Goal: Check status: Check status

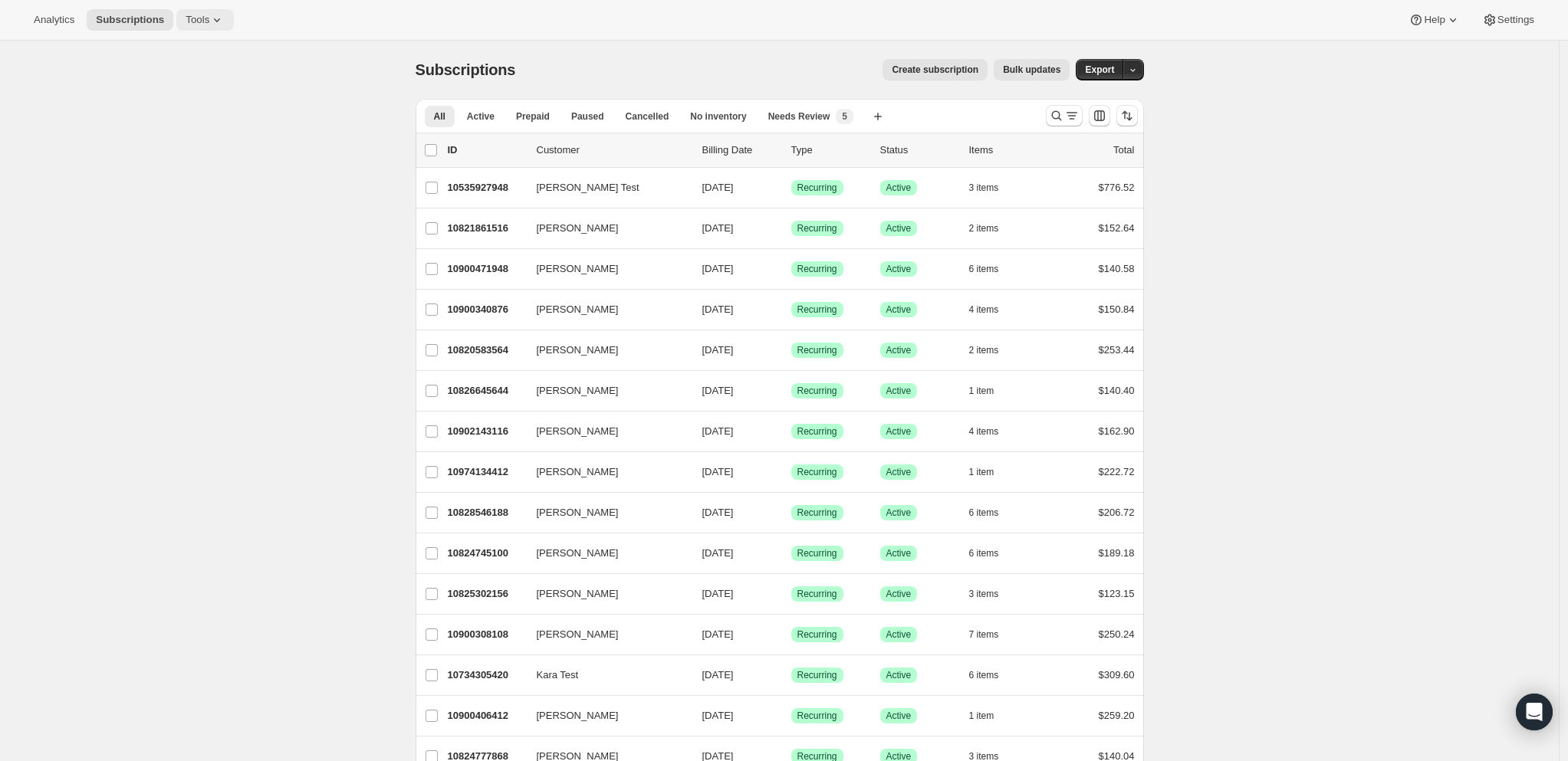
click at [216, 18] on icon at bounding box center [217, 20] width 15 height 15
click at [207, 178] on div "Inventory Projections Info Beta" at bounding box center [216, 183] width 136 height 15
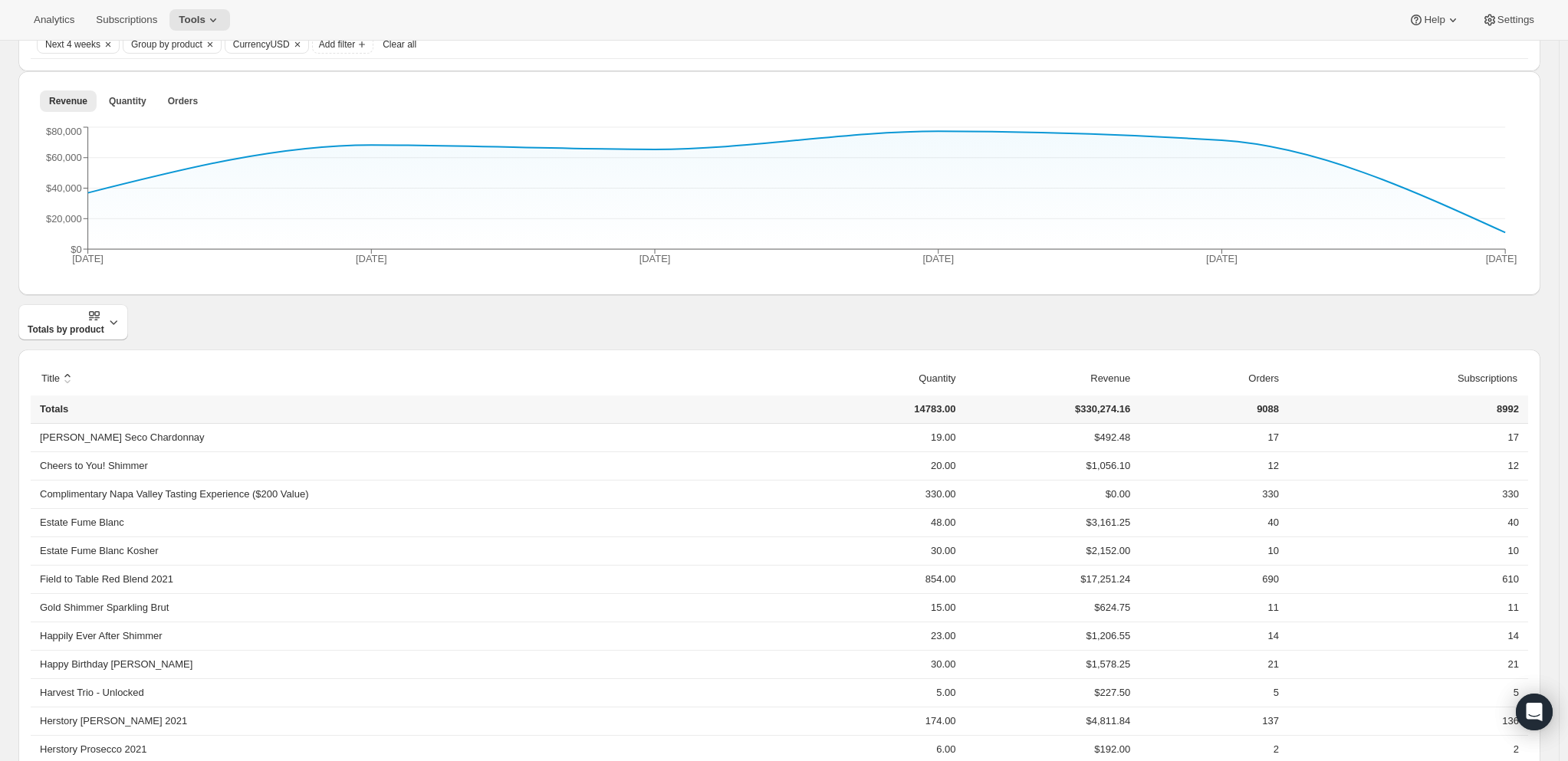
scroll to position [256, 0]
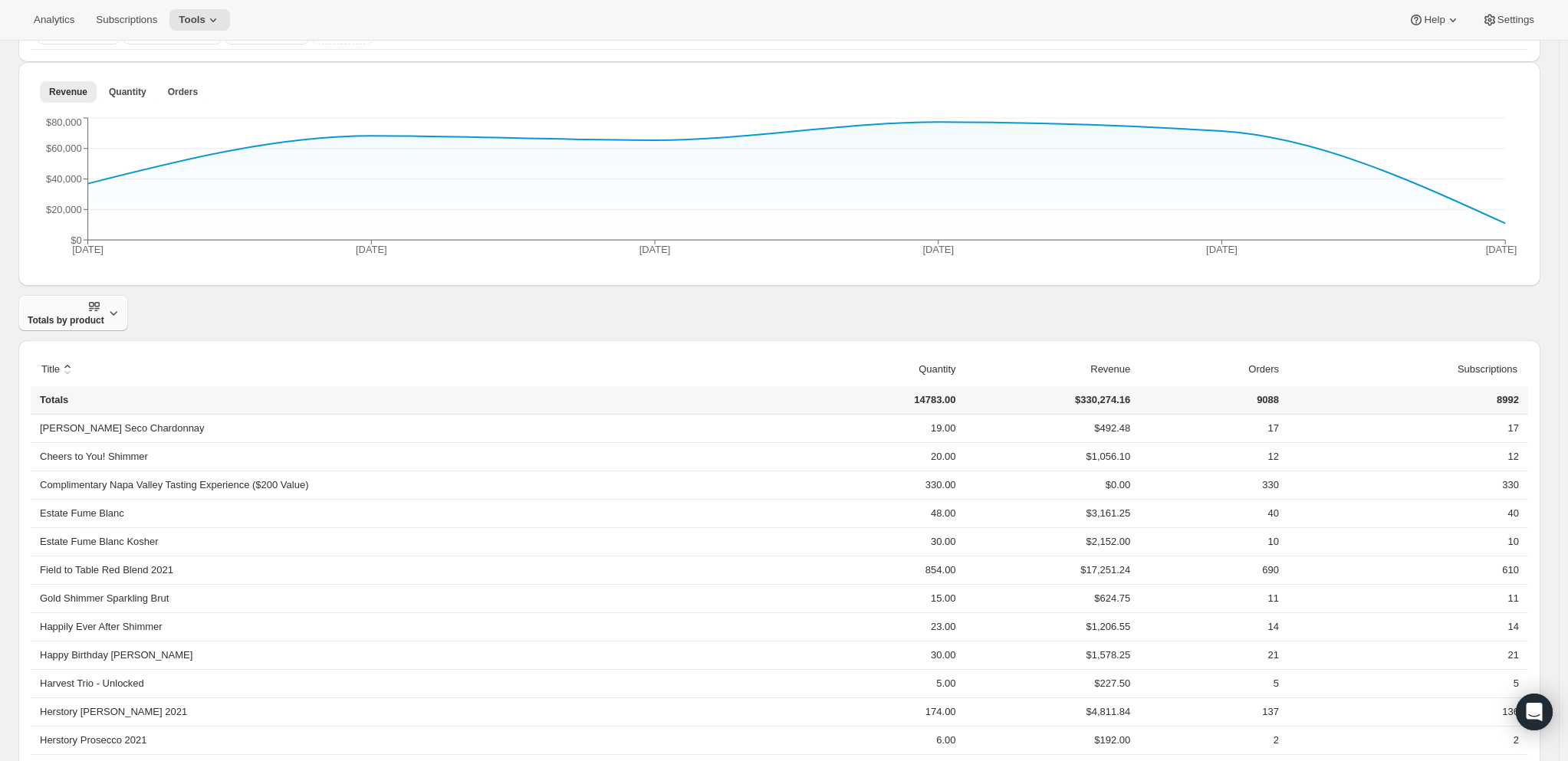
click at [104, 308] on span "Totals by product" at bounding box center [66, 313] width 77 height 27
click at [102, 373] on span "Breakdown over time" at bounding box center [71, 377] width 94 height 12
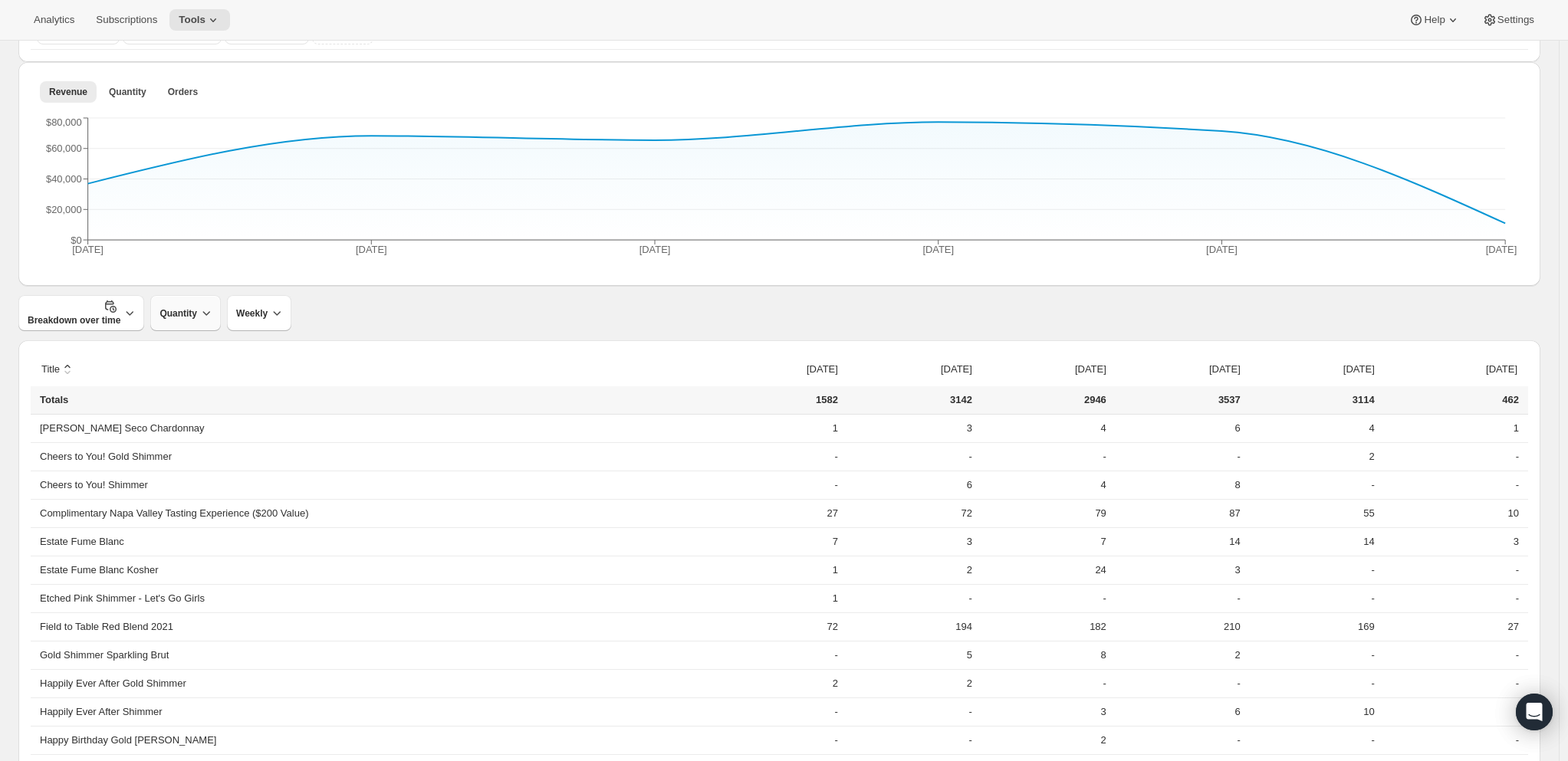
click at [202, 305] on icon "button" at bounding box center [206, 313] width 15 height 15
click at [183, 355] on span "Quantity" at bounding box center [185, 351] width 37 height 12
click at [259, 318] on span "Weekly" at bounding box center [252, 314] width 31 height 12
click at [259, 406] on span "Monthly" at bounding box center [260, 404] width 35 height 12
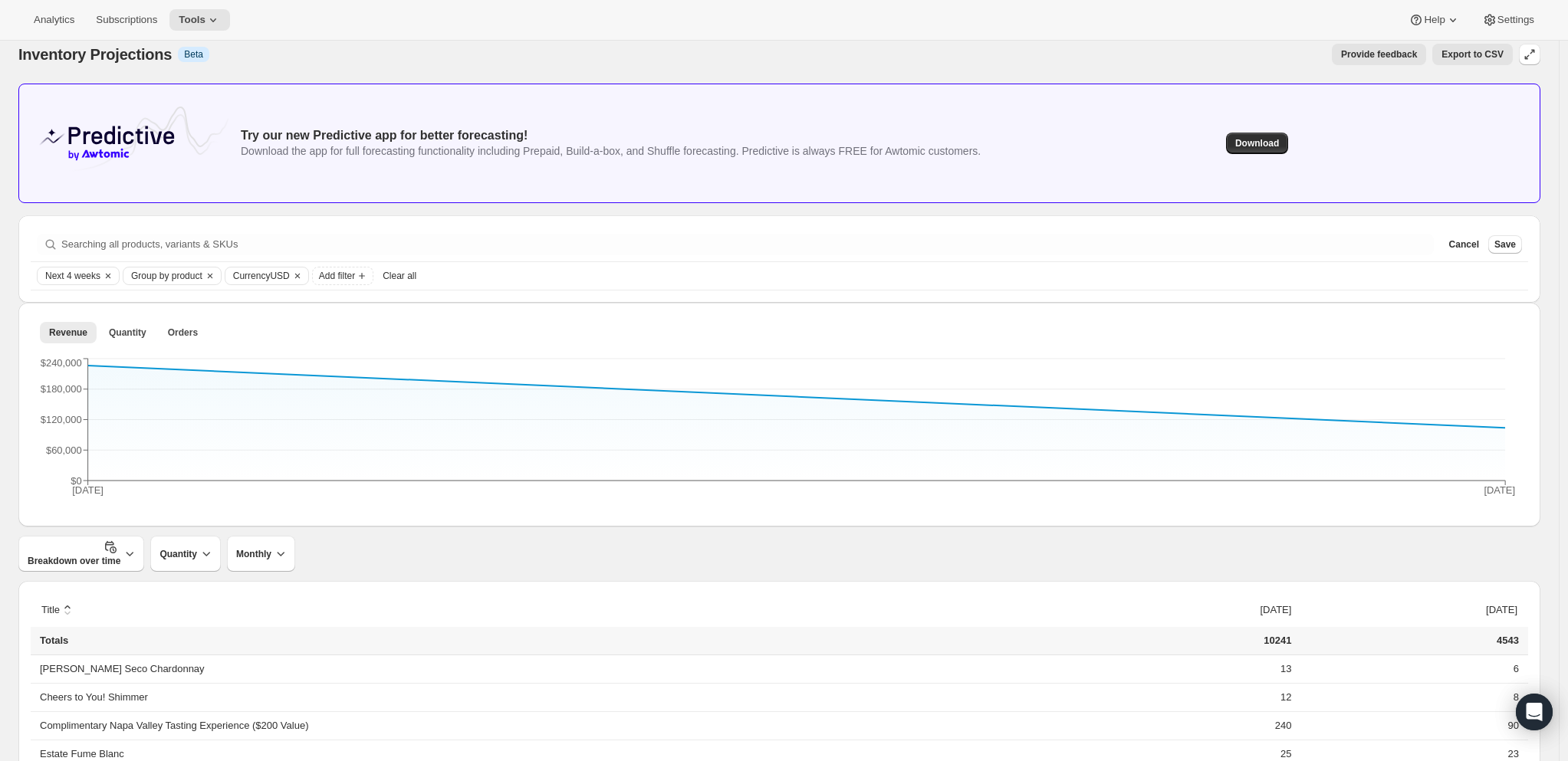
scroll to position [0, 0]
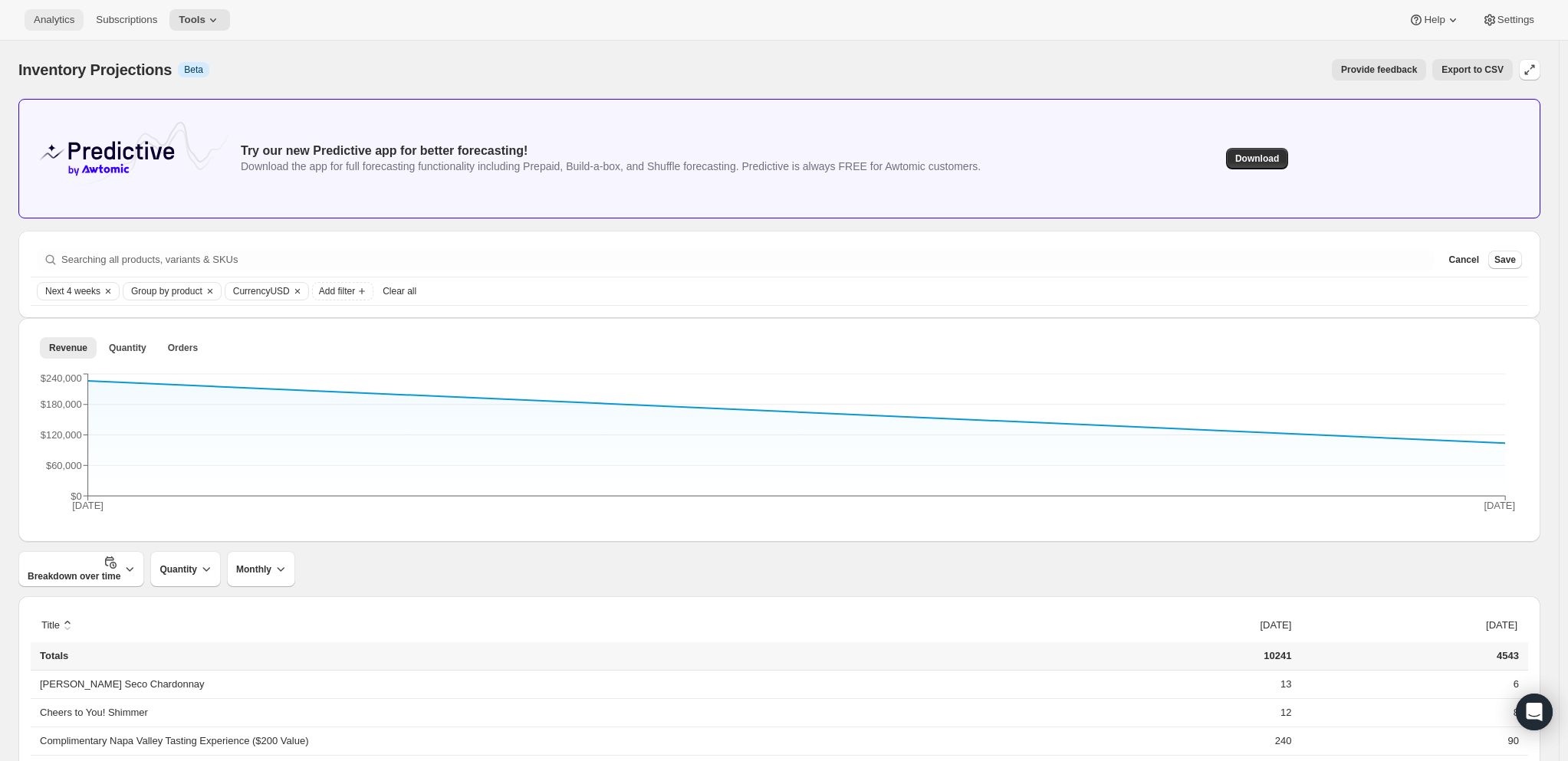
click at [45, 23] on span "Analytics" at bounding box center [54, 20] width 41 height 12
